Goal: Task Accomplishment & Management: Manage account settings

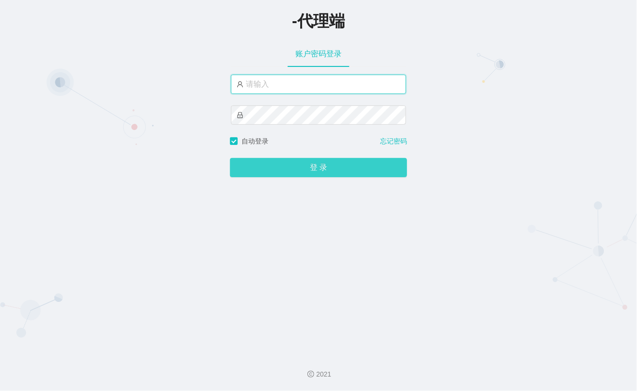
type input "xiaohei06"
click at [286, 171] on button "登 录" at bounding box center [318, 167] width 177 height 19
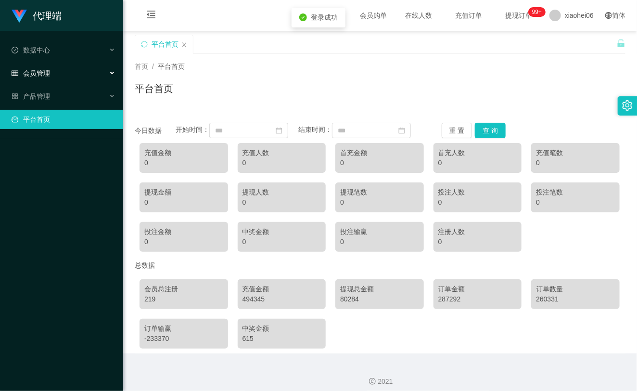
click at [87, 61] on li "数据中心" at bounding box center [61, 50] width 123 height 21
click at [83, 72] on div "会员管理" at bounding box center [61, 73] width 123 height 19
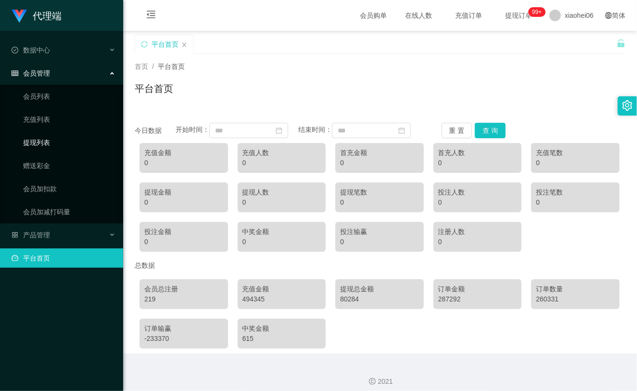
click at [64, 139] on link "提现列表" at bounding box center [69, 142] width 92 height 19
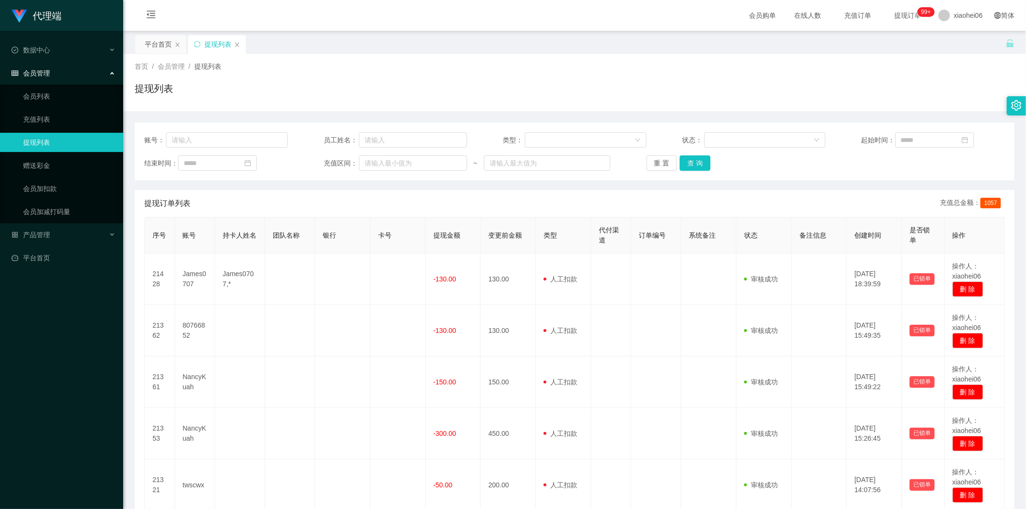
click at [637, 29] on div "会员购单 在线人数 充值订单 提现订单 99+ xiaohei06 简体" at bounding box center [574, 15] width 903 height 31
